Goal: Understand process/instructions

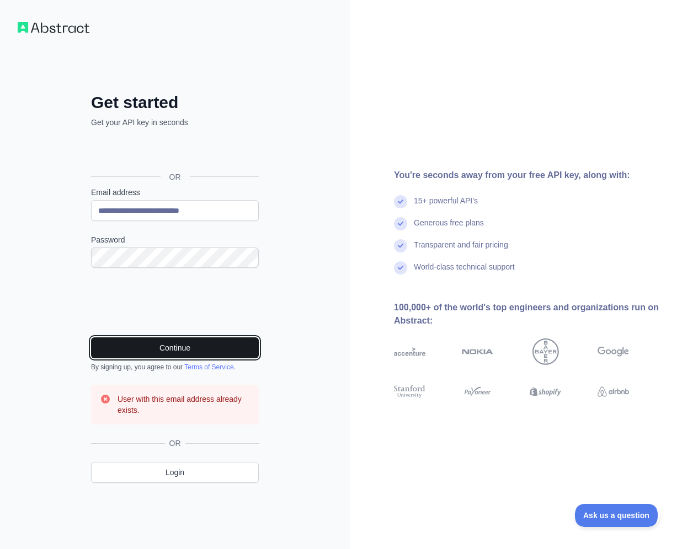
click at [217, 341] on button "Continue" at bounding box center [175, 347] width 168 height 21
click at [191, 344] on button "Continue" at bounding box center [175, 347] width 168 height 21
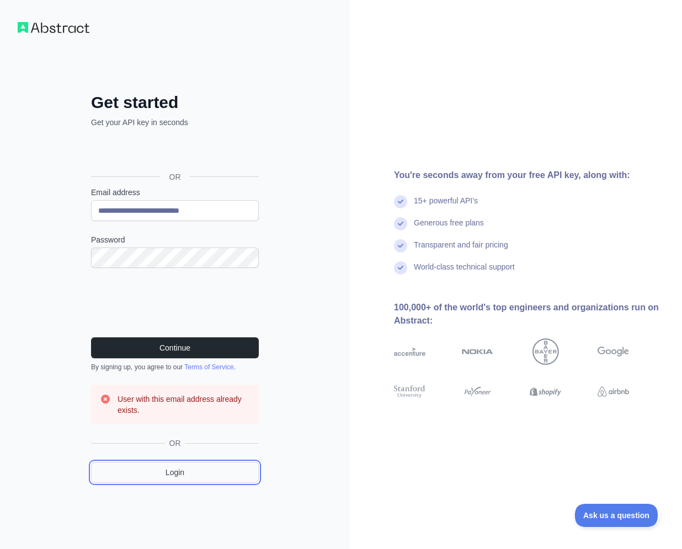
click at [185, 470] on link "Login" at bounding box center [175, 472] width 168 height 21
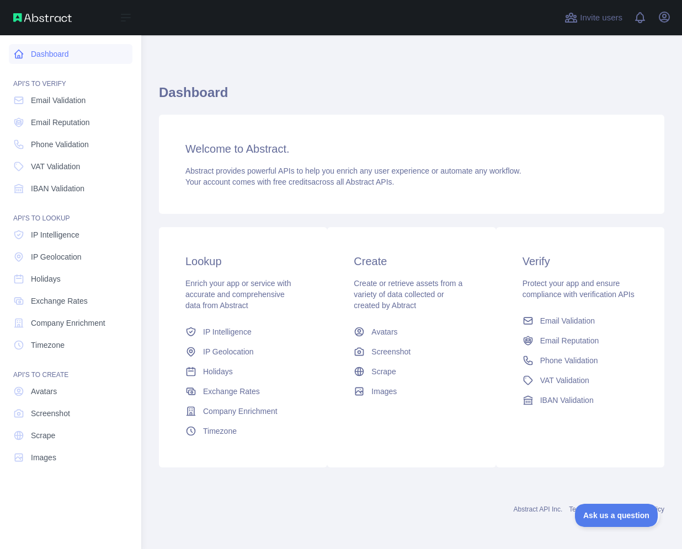
click at [50, 56] on link "Dashboard" at bounding box center [71, 54] width 124 height 20
click at [78, 103] on span "Email Validation" at bounding box center [58, 100] width 55 height 11
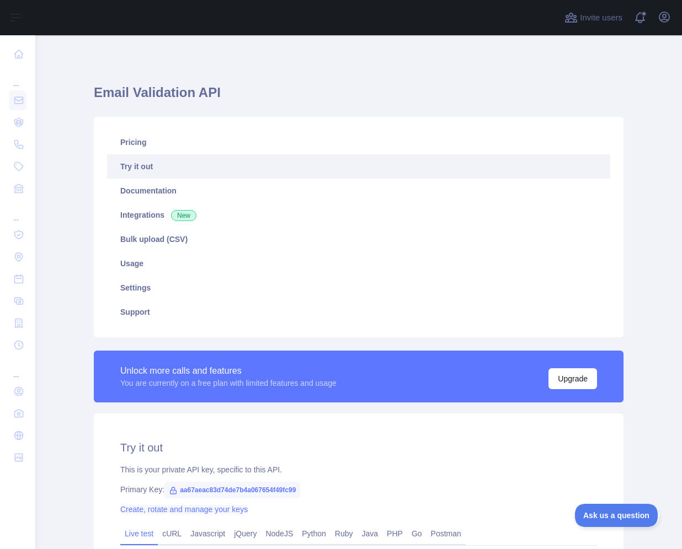
scroll to position [206, 0]
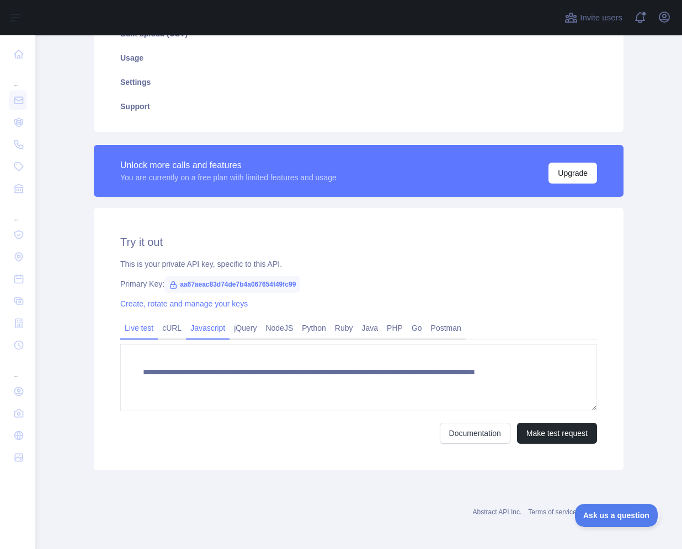
click at [169, 330] on link "cURL" at bounding box center [172, 328] width 28 height 18
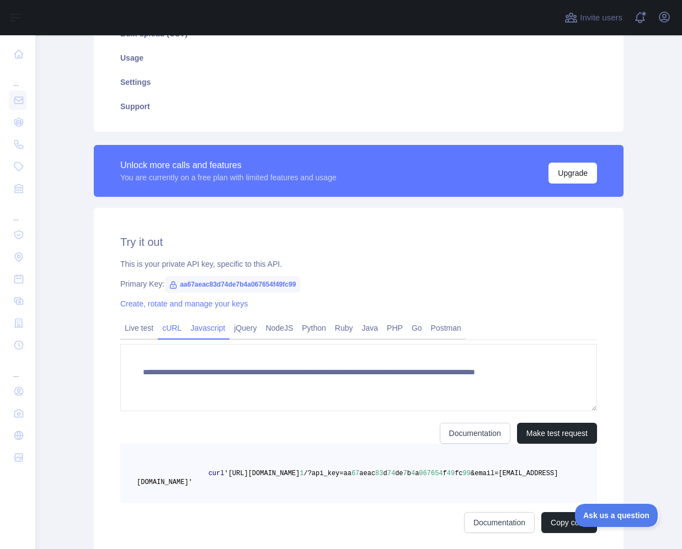
scroll to position [198, 0]
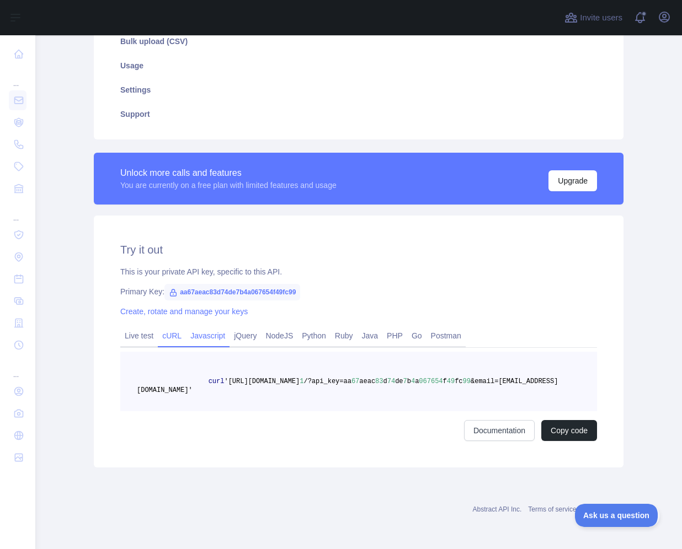
click at [189, 333] on link "Javascript" at bounding box center [208, 336] width 44 height 18
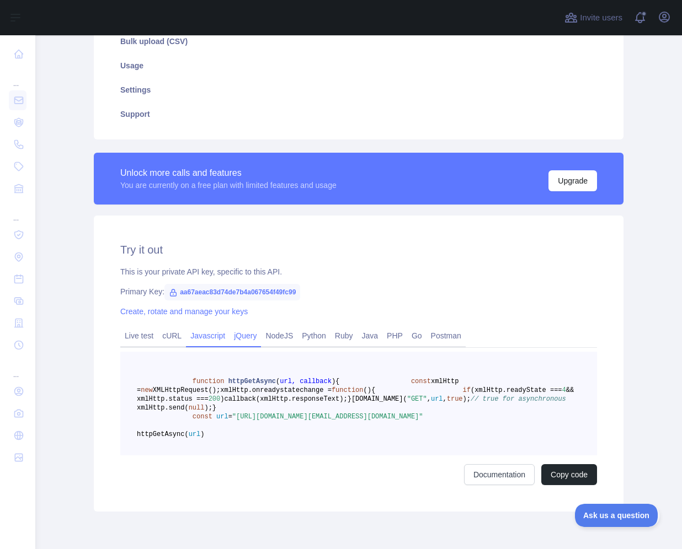
click at [243, 339] on link "jQuery" at bounding box center [244, 336] width 31 height 18
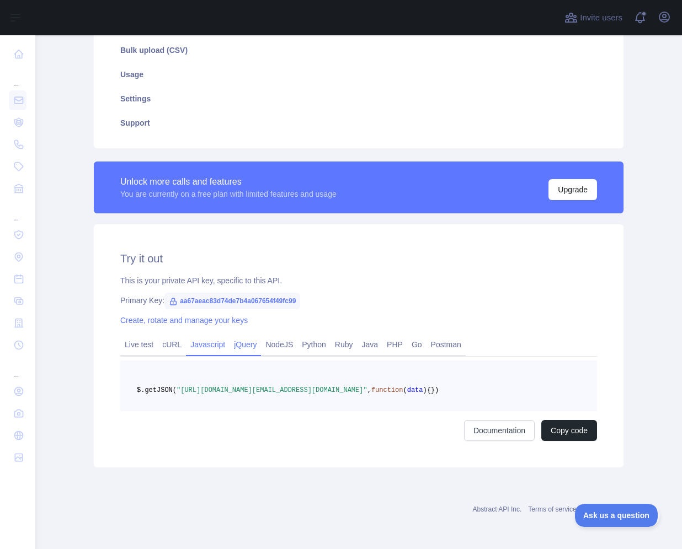
click at [200, 338] on link "Javascript" at bounding box center [208, 345] width 44 height 18
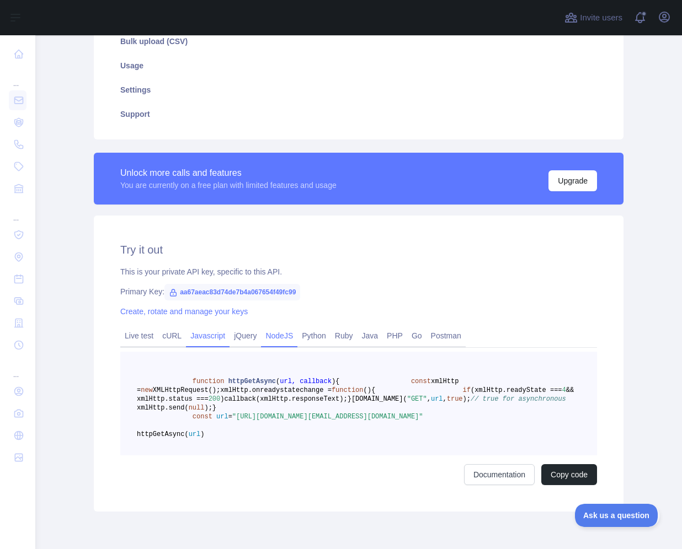
click at [275, 340] on link "NodeJS" at bounding box center [279, 336] width 36 height 18
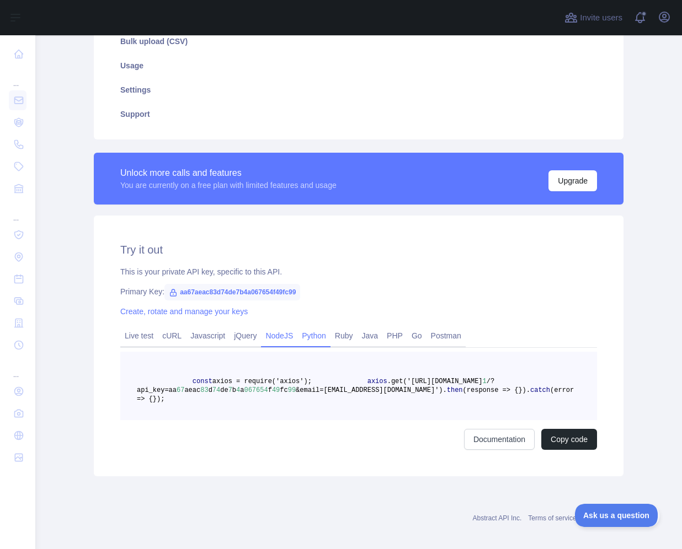
click at [314, 344] on link "Python" at bounding box center [313, 336] width 33 height 18
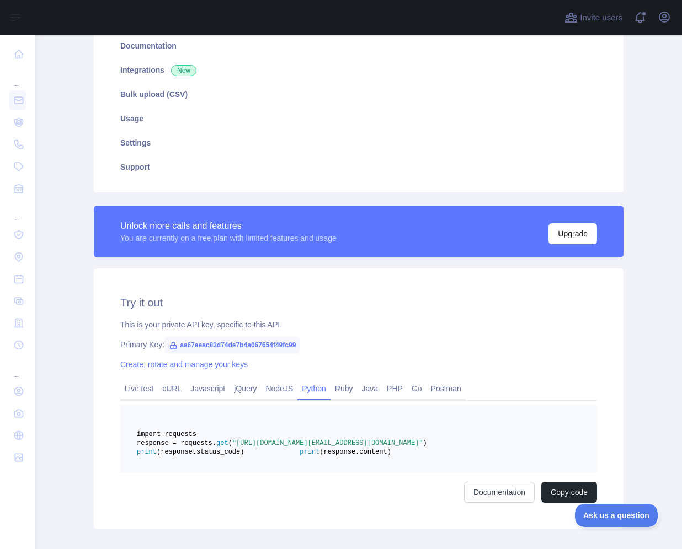
scroll to position [233, 0]
